Goal: Browse casually

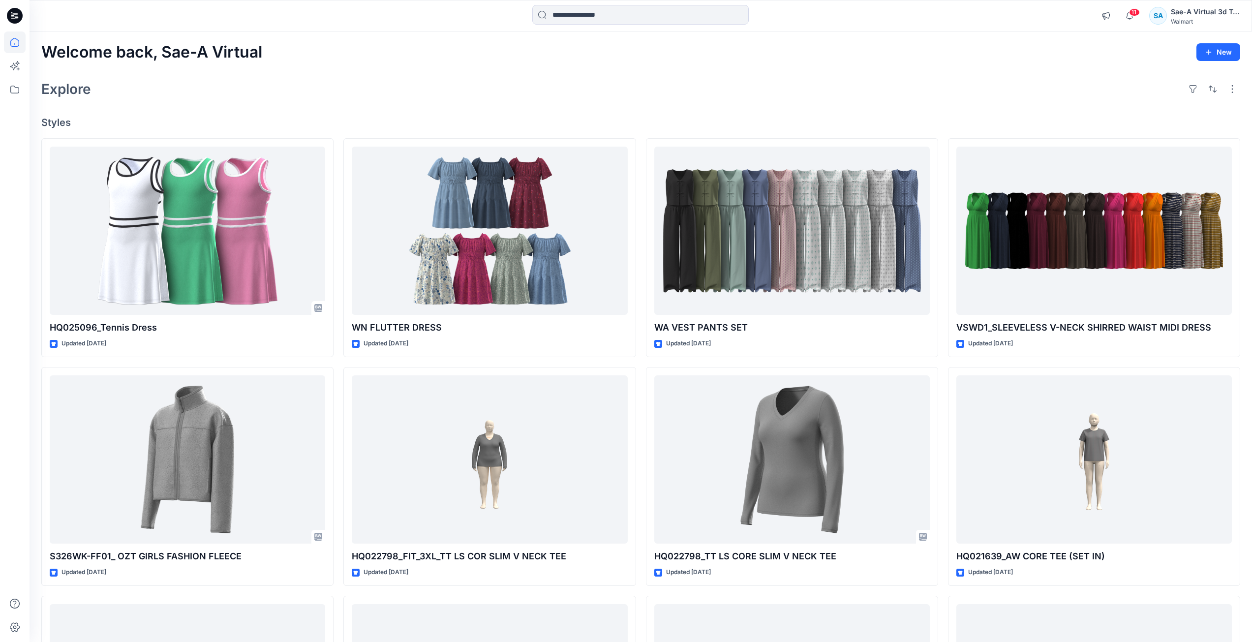
click at [915, 86] on div "Explore" at bounding box center [640, 89] width 1199 height 24
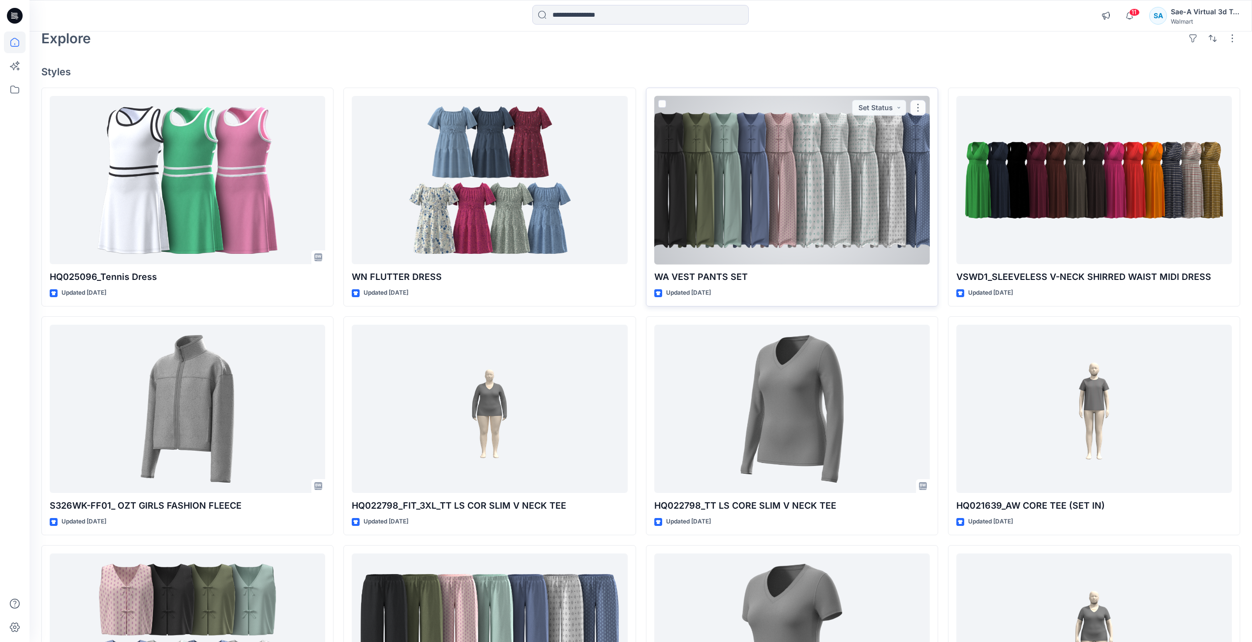
scroll to position [197, 0]
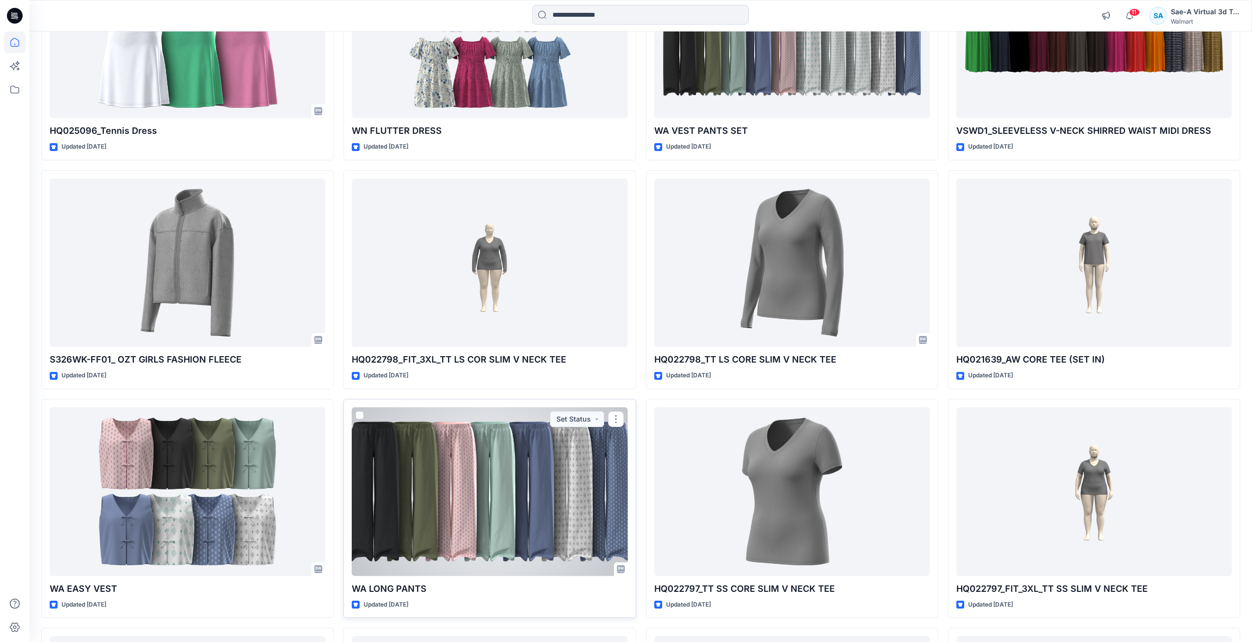
click at [537, 552] on div at bounding box center [489, 491] width 275 height 169
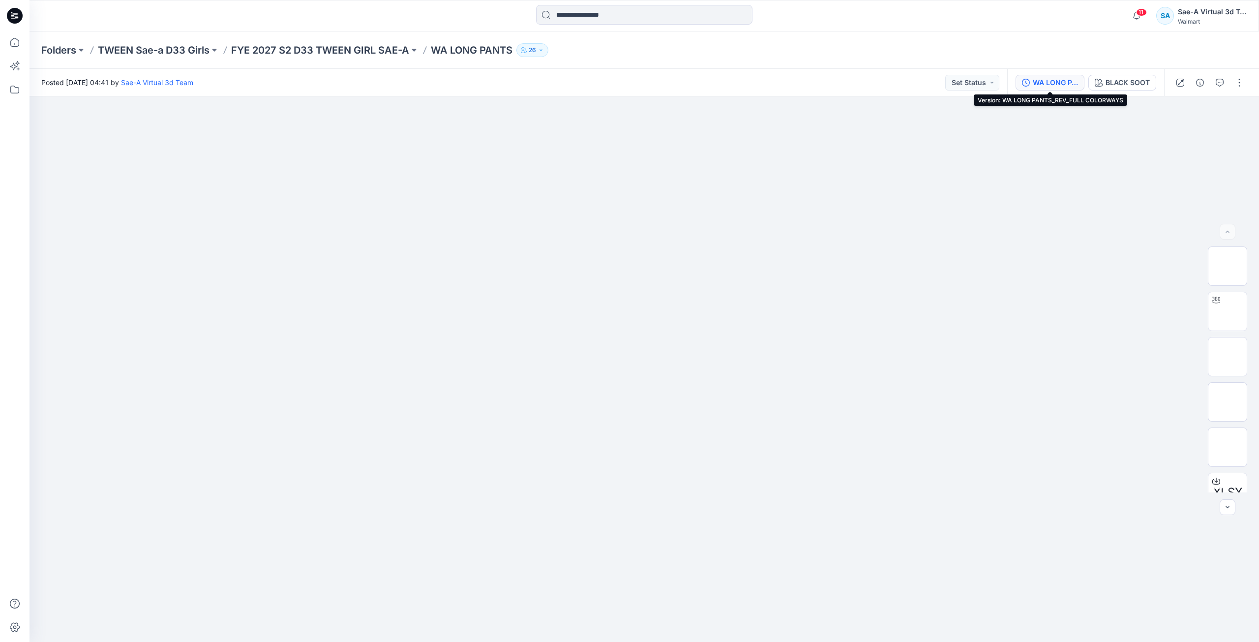
click at [1072, 82] on div "WA LONG PANTS_REV_FULL COLORWAYS" at bounding box center [1055, 82] width 45 height 11
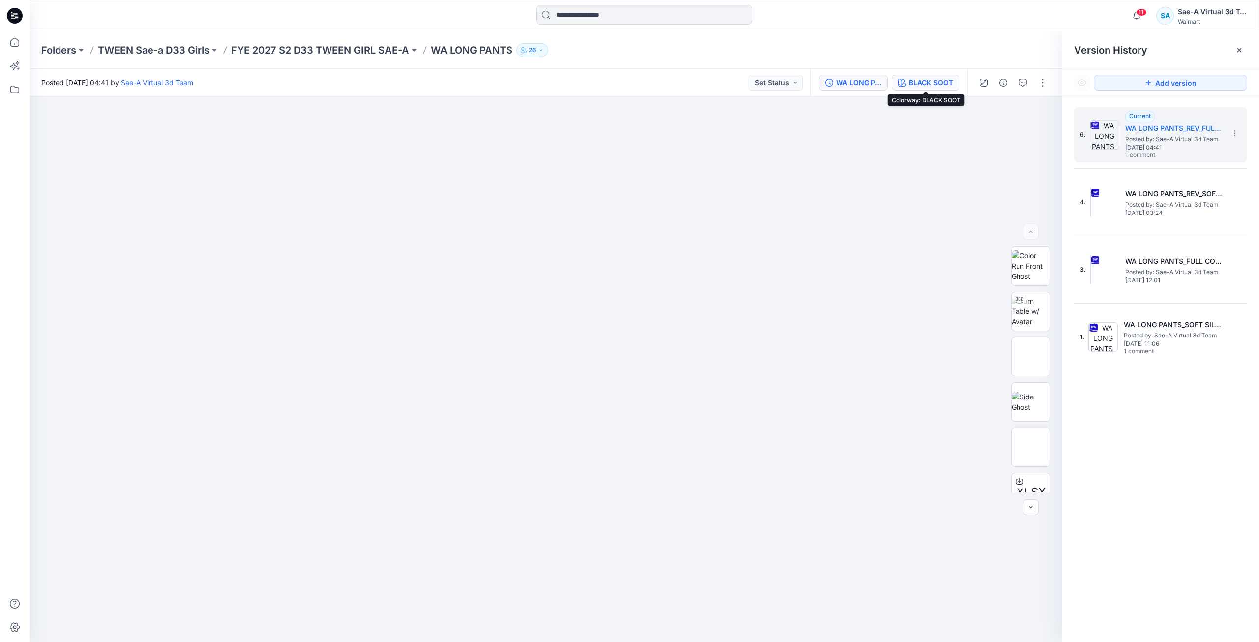
click at [926, 80] on div "BLACK SOOT" at bounding box center [931, 82] width 44 height 11
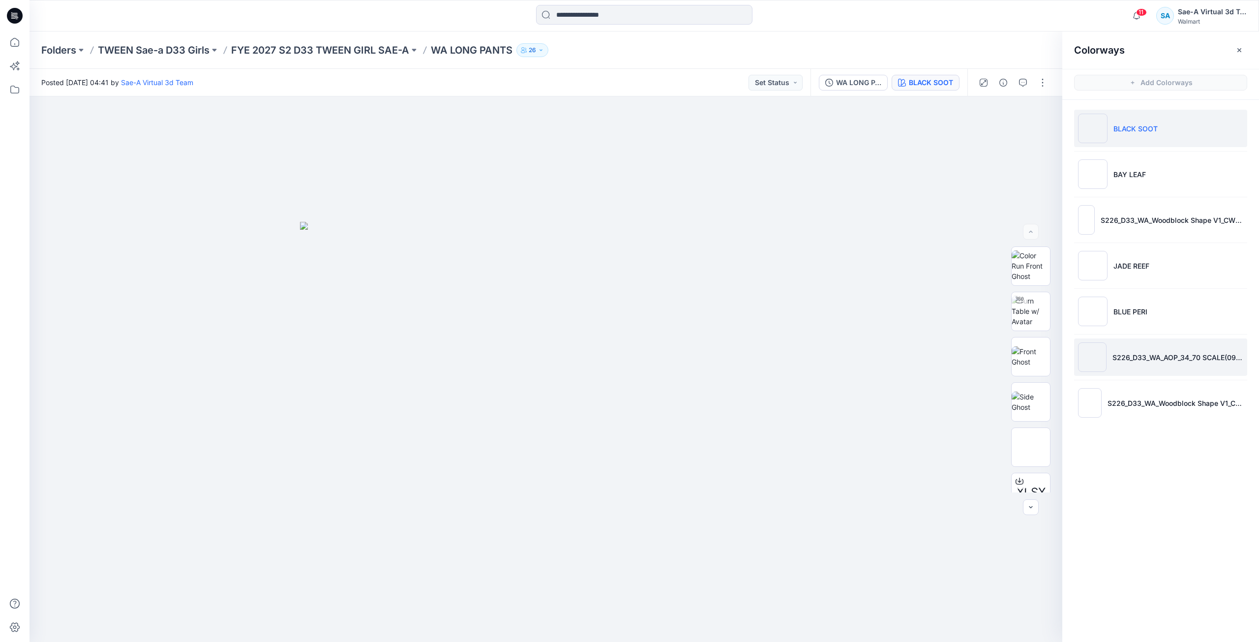
click at [1204, 364] on li "S226_D33_WA_AOP_34_70 SCALE(0905)" at bounding box center [1160, 356] width 173 height 37
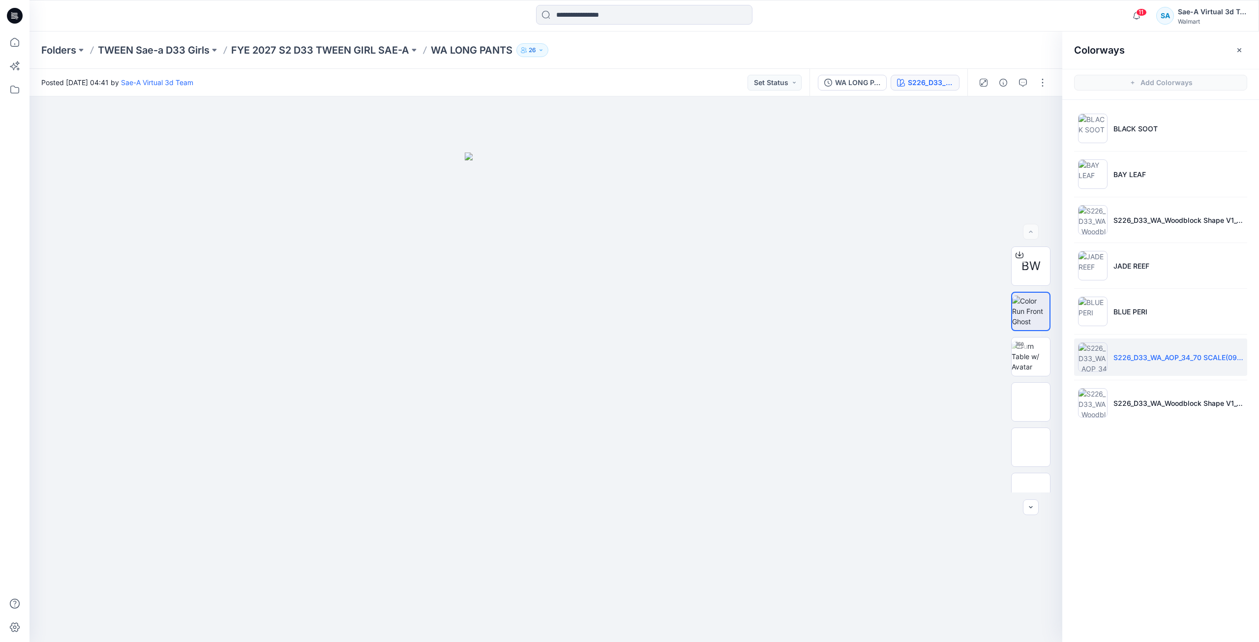
drag, startPoint x: 23, startPoint y: 13, endPoint x: 37, endPoint y: 21, distance: 15.6
click at [23, 13] on div at bounding box center [14, 15] width 31 height 31
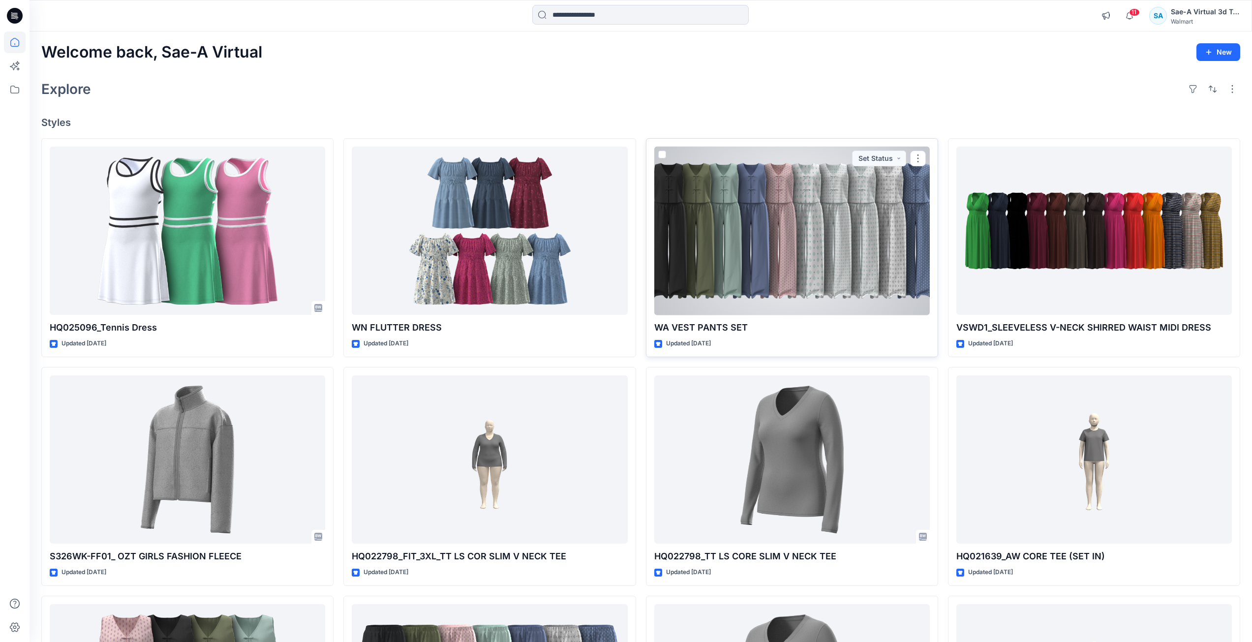
click at [747, 256] on div at bounding box center [791, 231] width 275 height 169
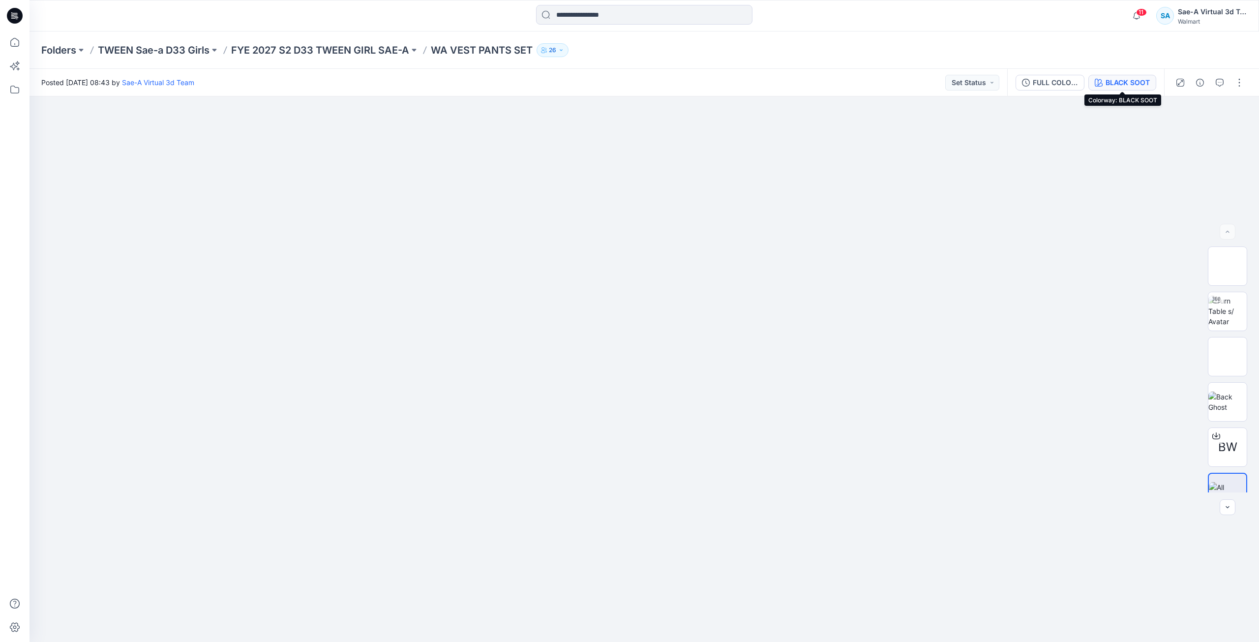
click at [1102, 86] on icon "button" at bounding box center [1099, 83] width 8 height 8
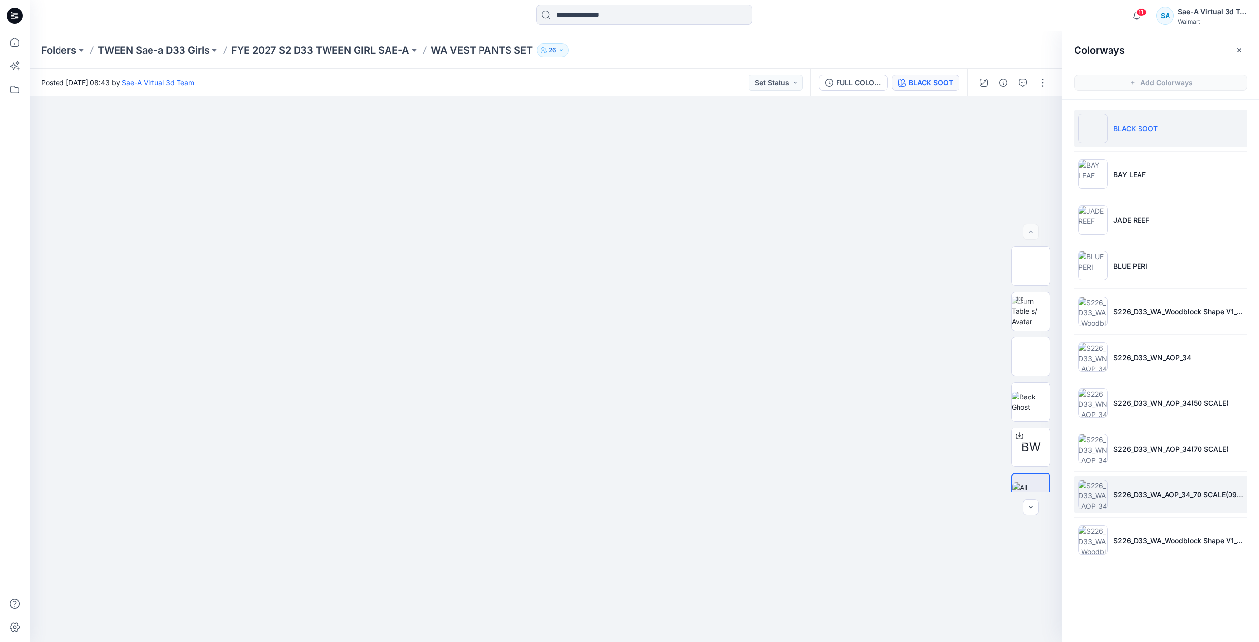
click at [1199, 502] on li "S226_D33_WA_AOP_34_70 SCALE(0905)" at bounding box center [1160, 494] width 173 height 37
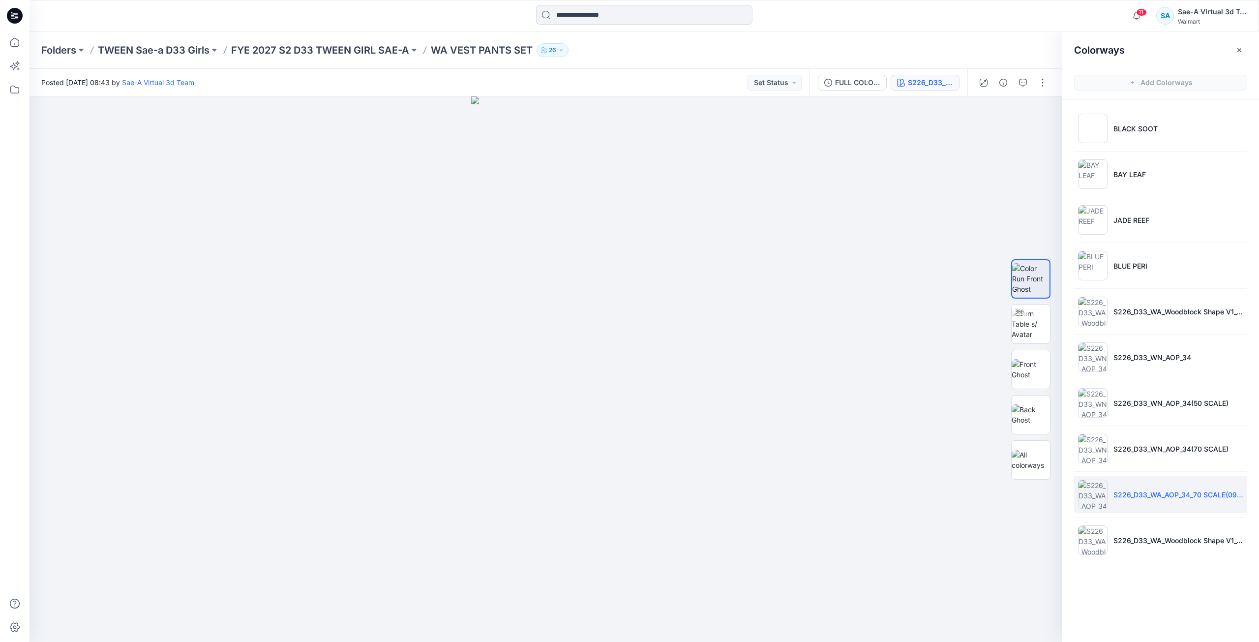
click at [23, 19] on div at bounding box center [14, 15] width 31 height 31
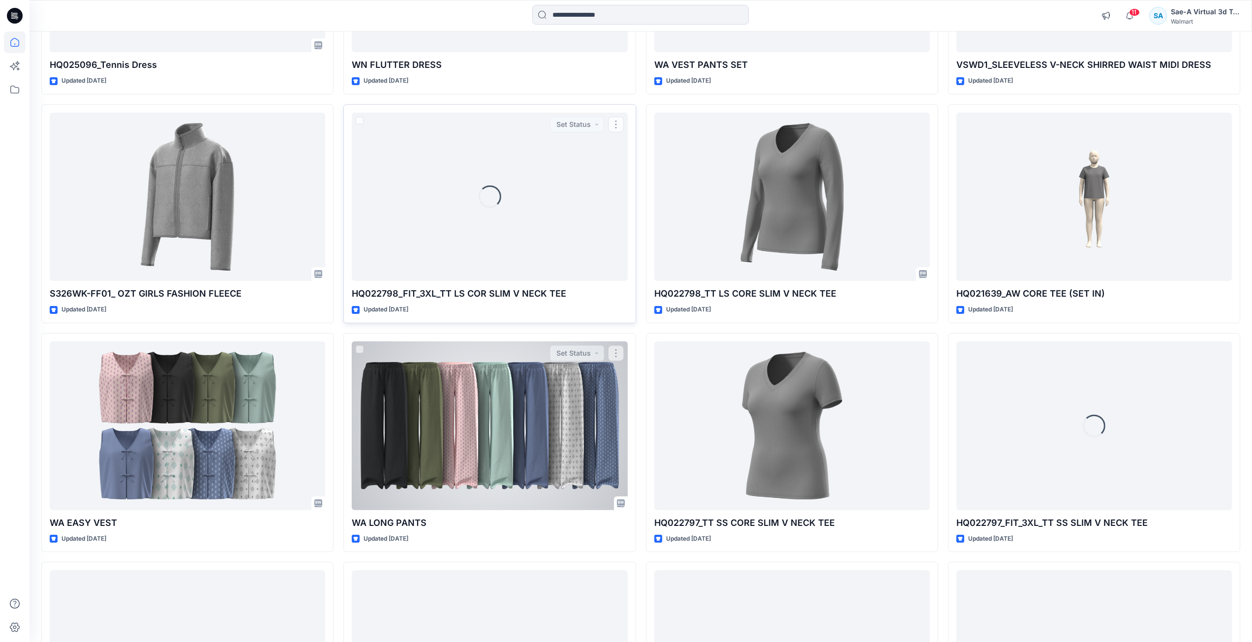
scroll to position [295, 0]
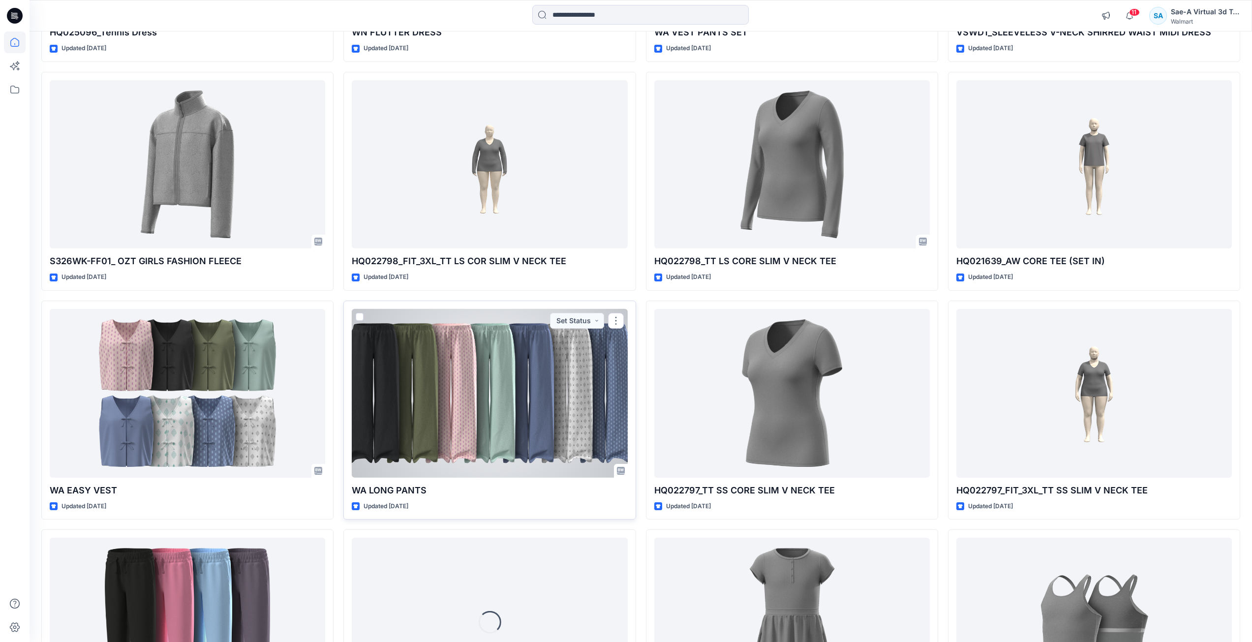
click at [603, 439] on div at bounding box center [489, 393] width 275 height 169
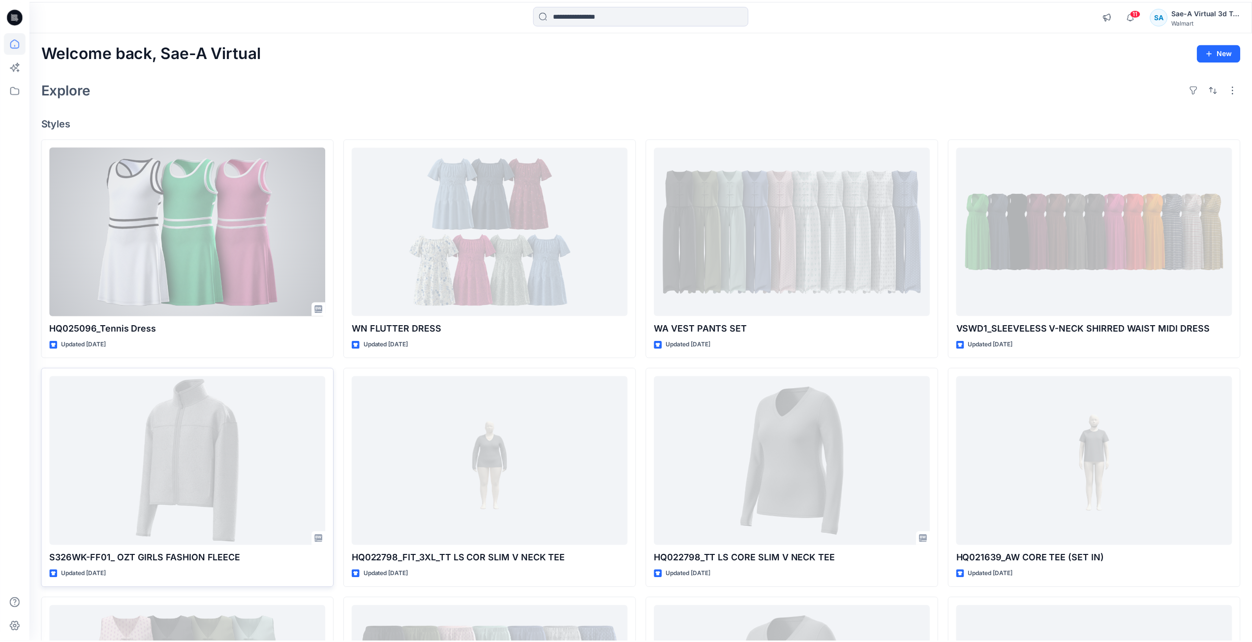
scroll to position [295, 0]
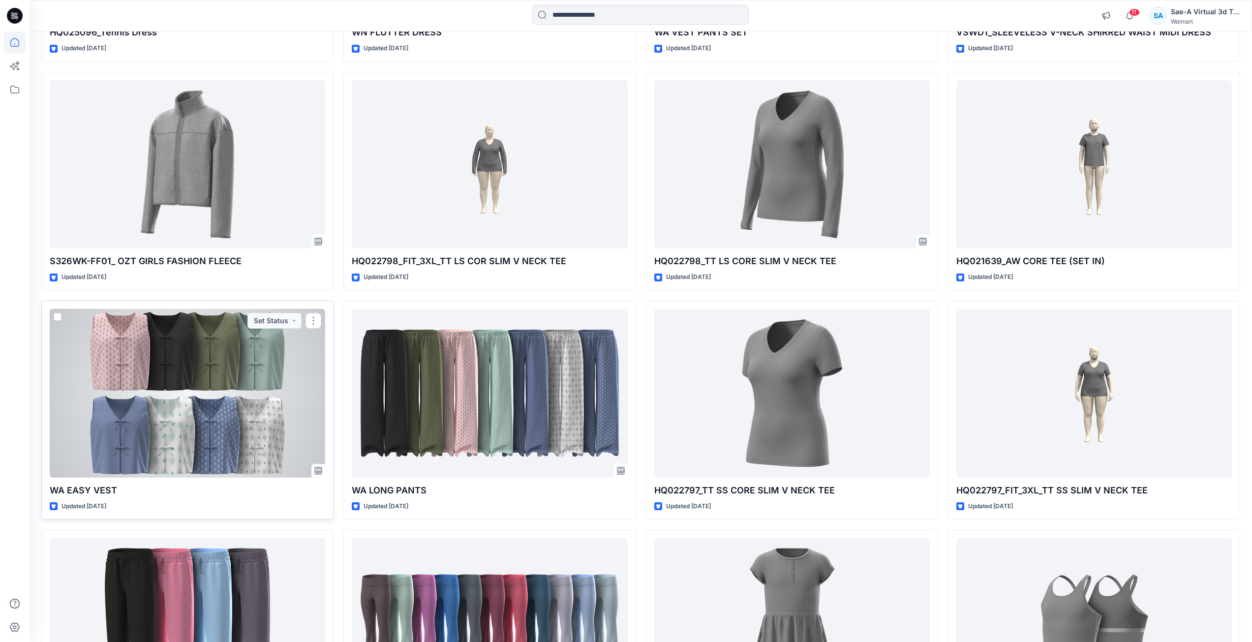
click at [227, 399] on div at bounding box center [187, 393] width 275 height 169
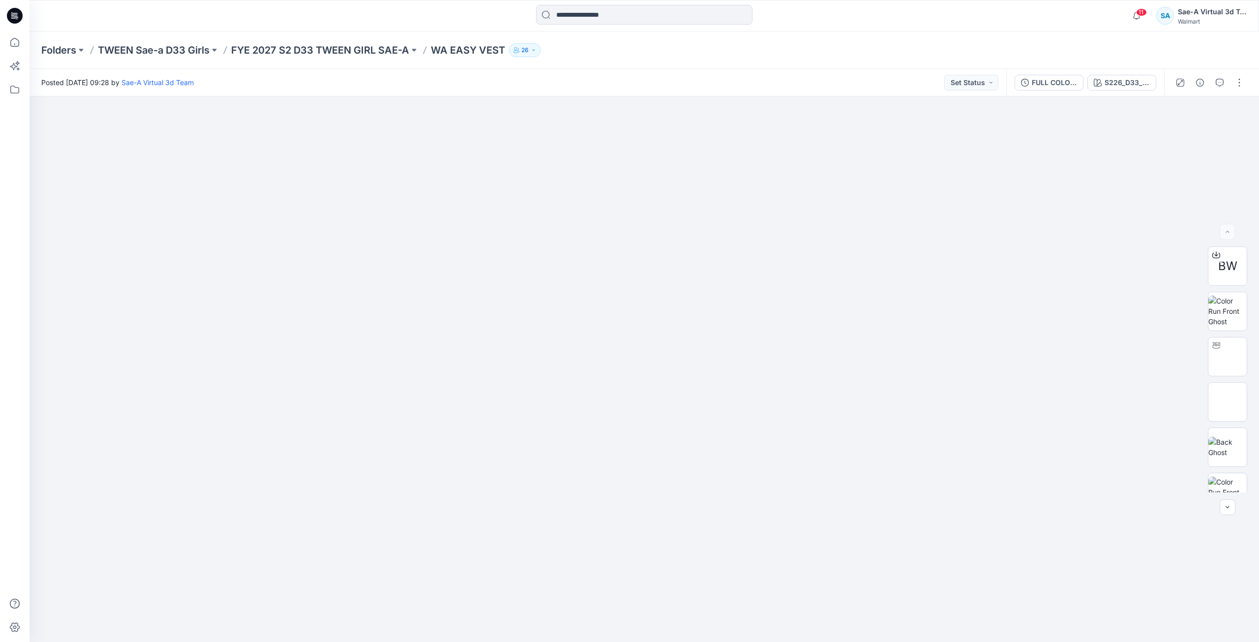
click at [20, 15] on icon at bounding box center [15, 16] width 16 height 16
